Goal: Find specific page/section: Find specific page/section

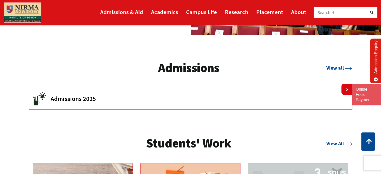
scroll to position [705, 0]
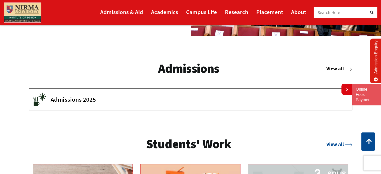
click at [334, 70] on link "View all" at bounding box center [340, 68] width 26 height 6
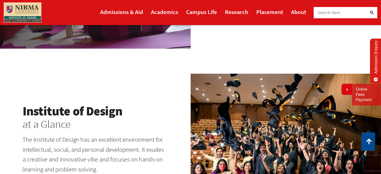
scroll to position [519, 0]
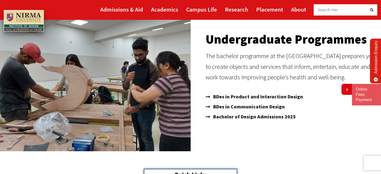
scroll to position [56, 0]
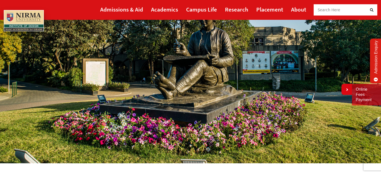
scroll to position [23, 0]
